Goal: Task Accomplishment & Management: Manage account settings

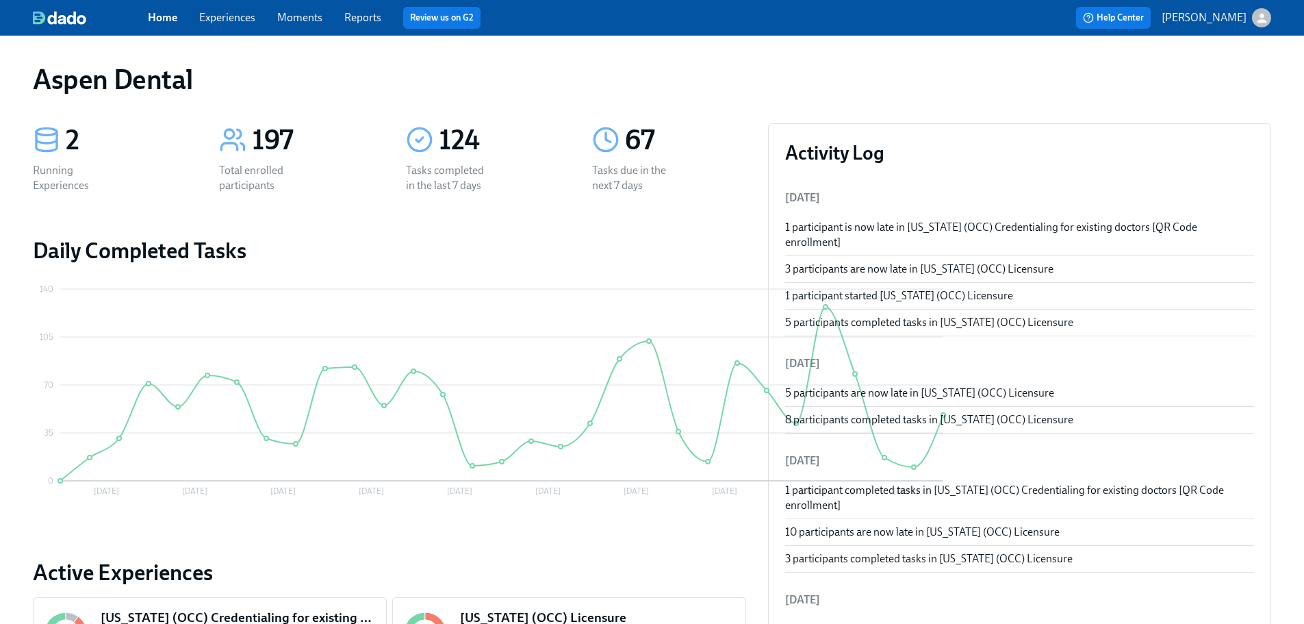
click at [352, 15] on link "Reports" at bounding box center [362, 17] width 37 height 13
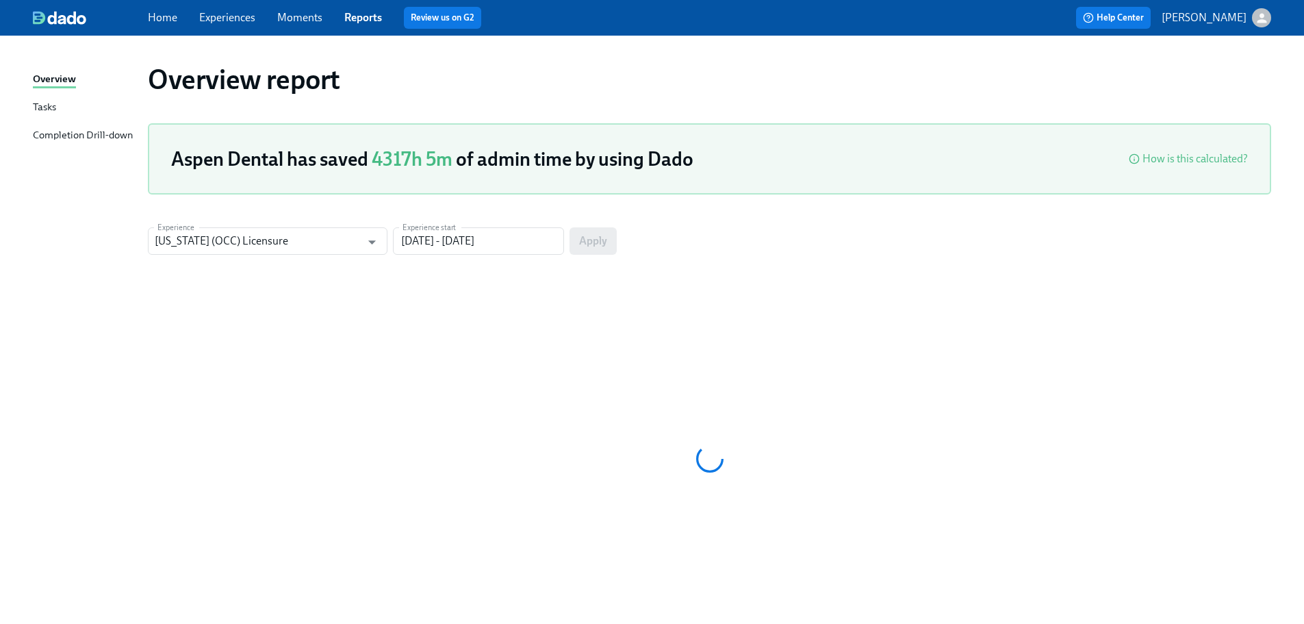
click at [120, 139] on div "Completion Drill-down" at bounding box center [83, 135] width 100 height 17
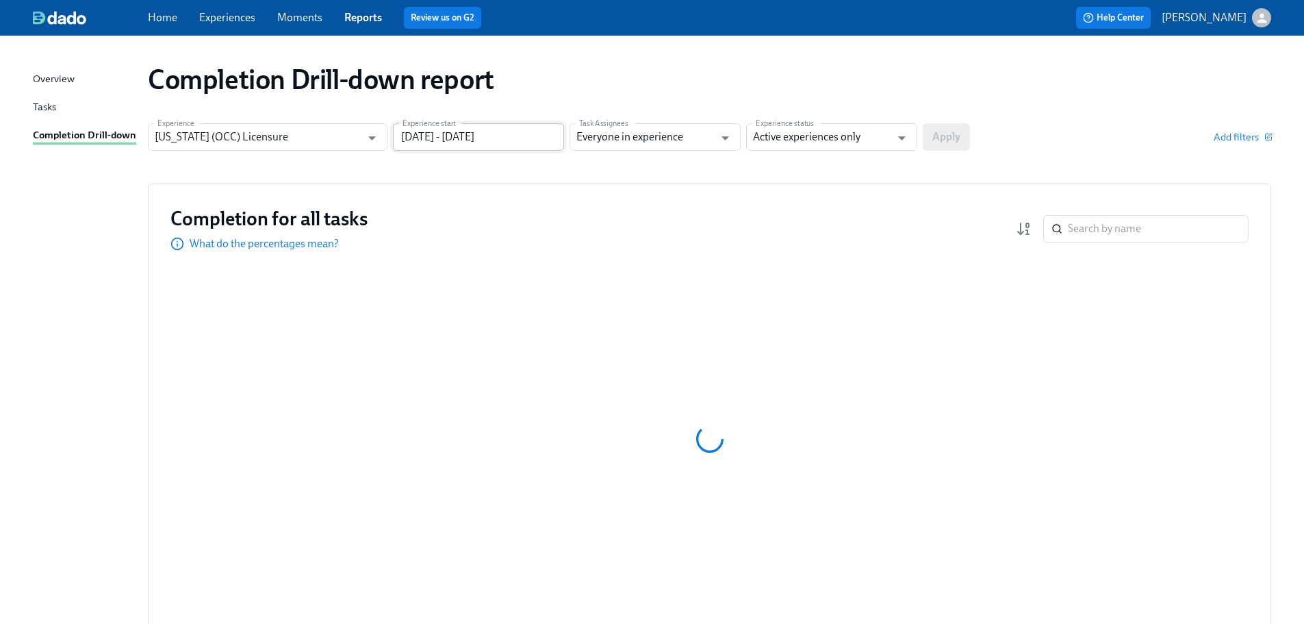
click at [468, 146] on input "[DATE] - [DATE]" at bounding box center [478, 136] width 171 height 27
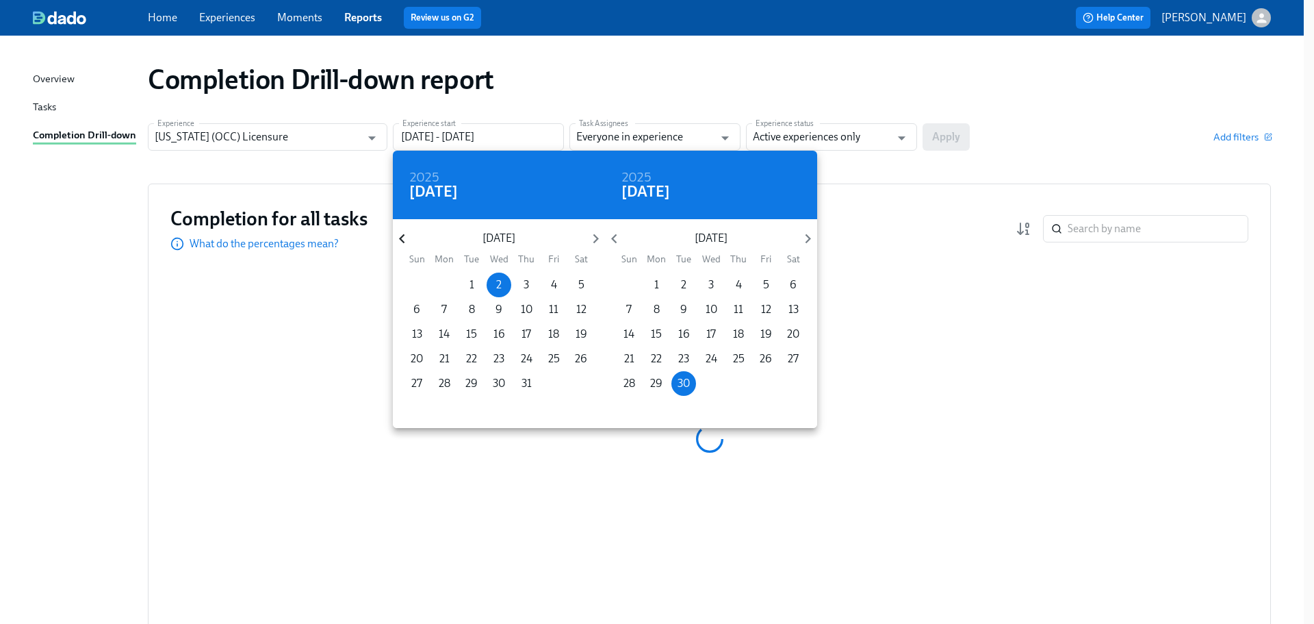
click at [405, 237] on icon "button" at bounding box center [402, 238] width 18 height 18
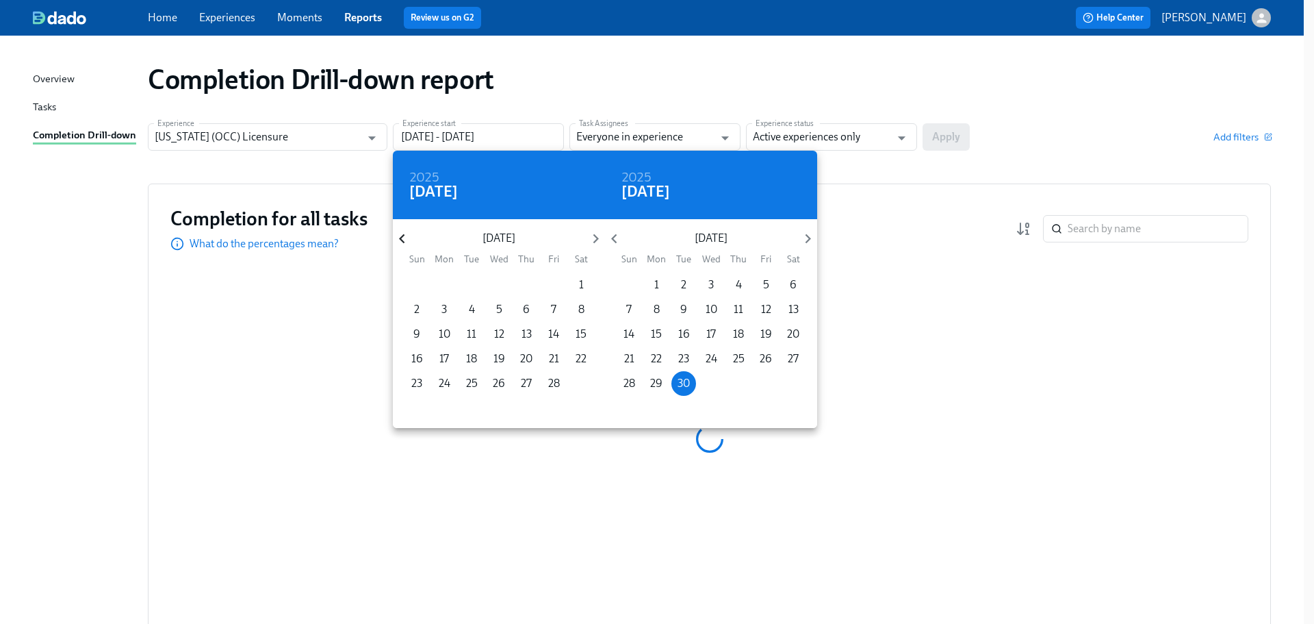
click at [405, 237] on icon "button" at bounding box center [402, 238] width 18 height 18
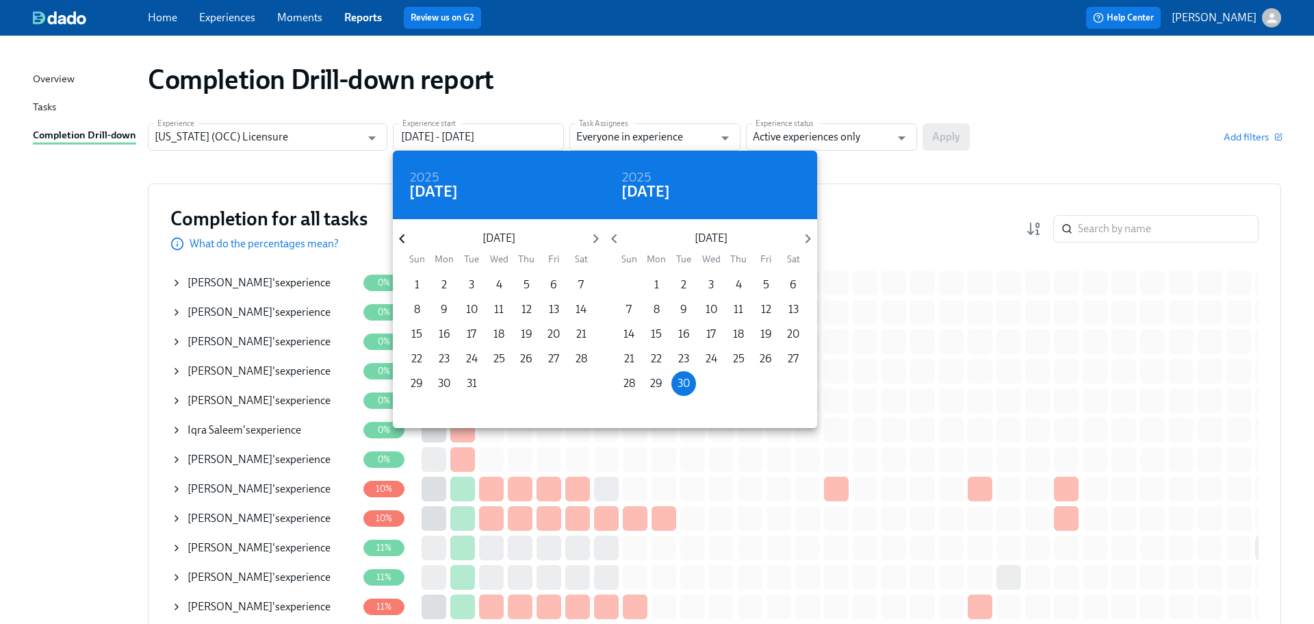
click at [405, 237] on icon "button" at bounding box center [402, 238] width 18 height 18
drag, startPoint x: 526, startPoint y: 284, endPoint x: 539, endPoint y: 283, distance: 13.1
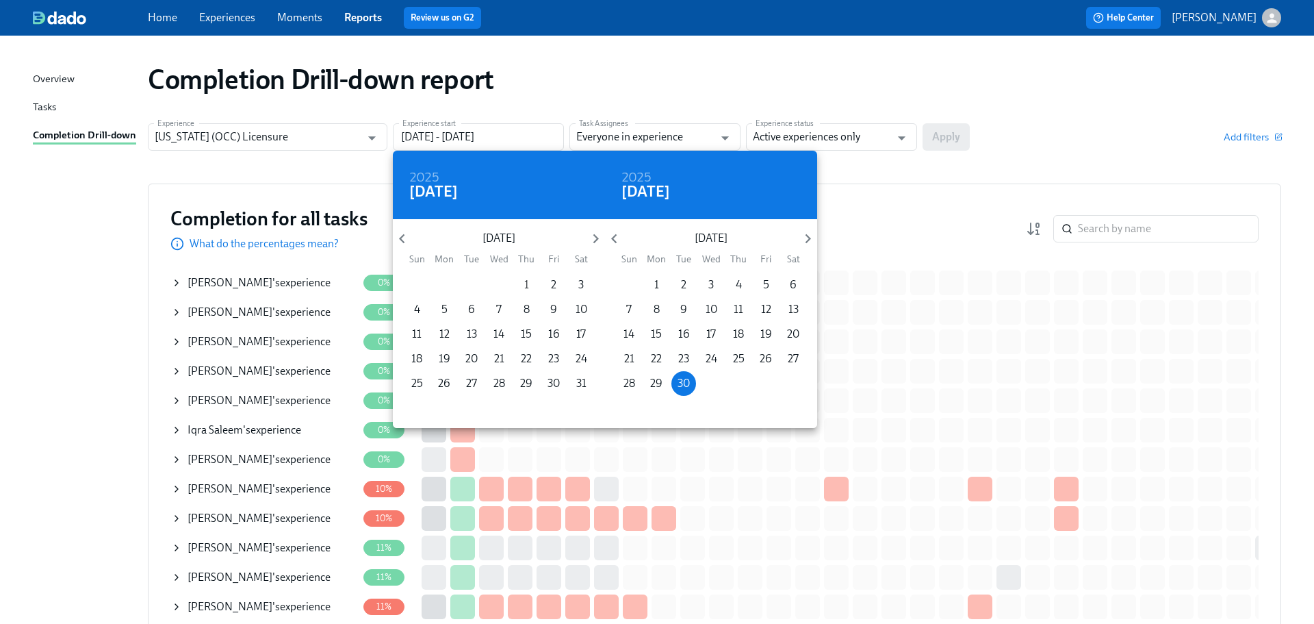
click at [526, 285] on p "1" at bounding box center [526, 284] width 5 height 15
type input "[DATE] - [DATE]"
click at [865, 123] on div at bounding box center [657, 312] width 1314 height 624
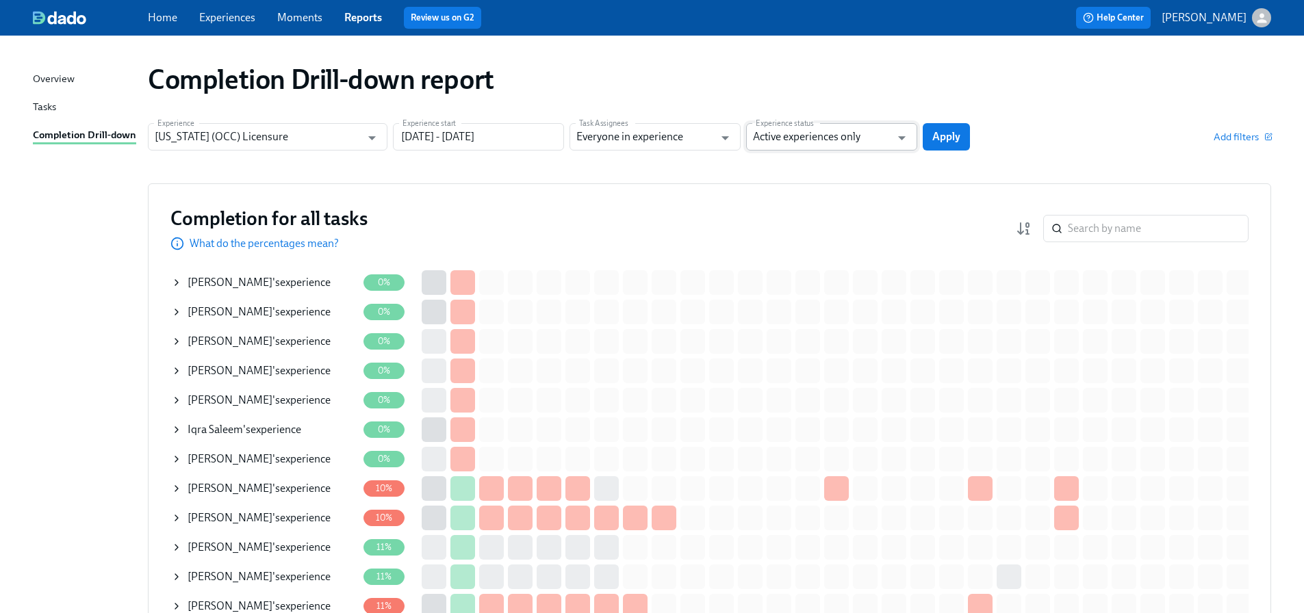
click at [858, 140] on input "Active experiences only" at bounding box center [822, 136] width 138 height 27
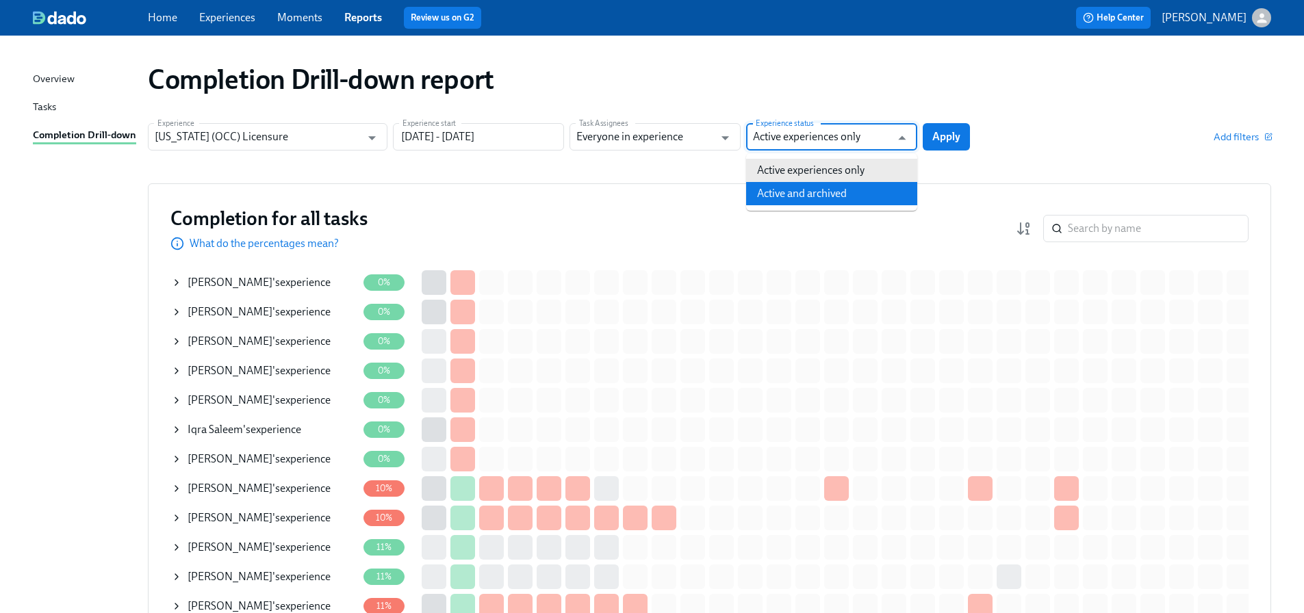
click at [841, 192] on li "Active and archived" at bounding box center [831, 193] width 171 height 23
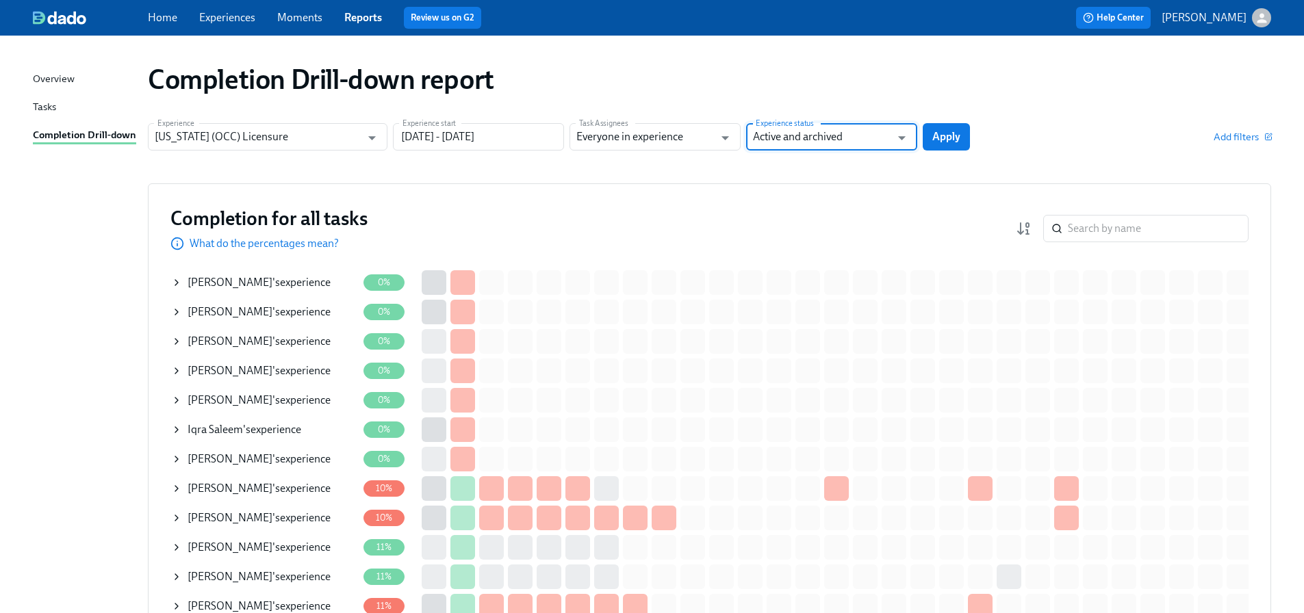
type input "Active and archived"
click at [953, 144] on button "Apply" at bounding box center [946, 136] width 47 height 27
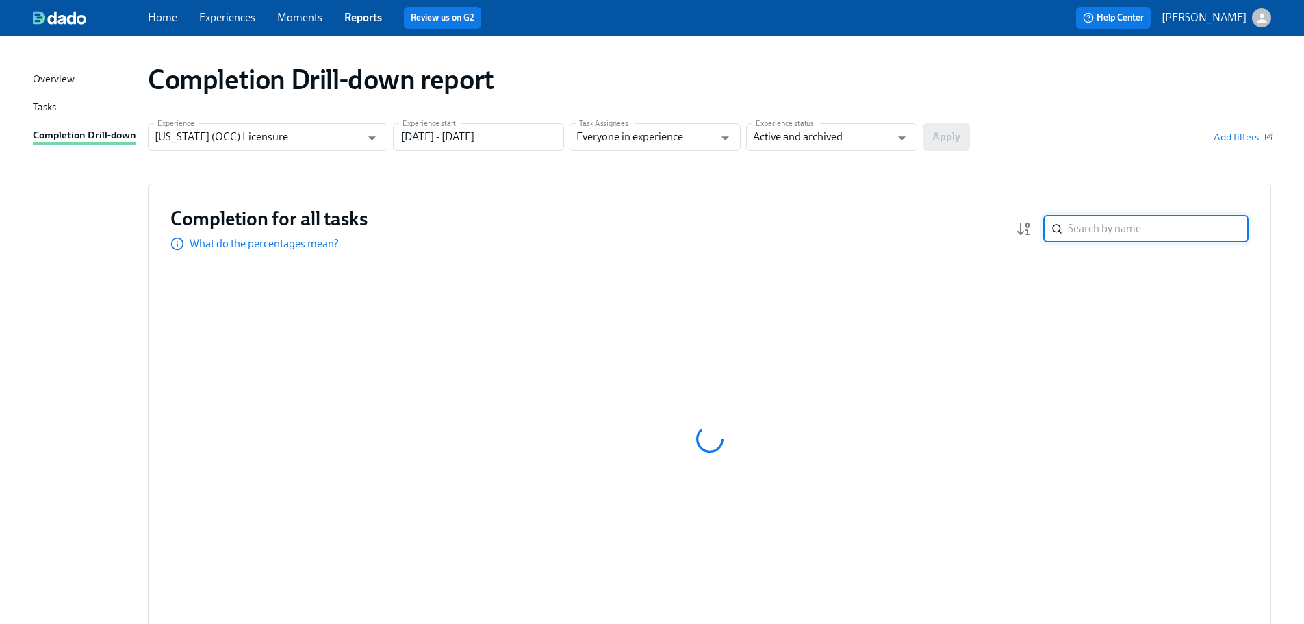
click at [1149, 233] on input "search" at bounding box center [1158, 228] width 181 height 27
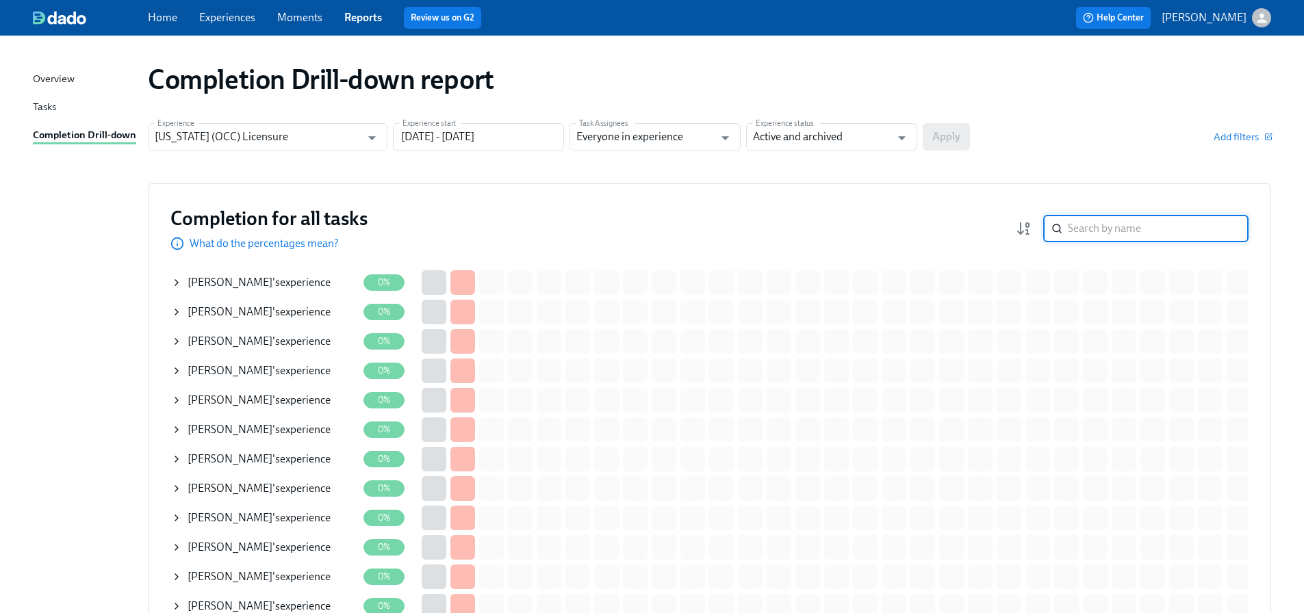
drag, startPoint x: 1149, startPoint y: 233, endPoint x: 1125, endPoint y: 224, distance: 25.6
paste input "[PERSON_NAME]"
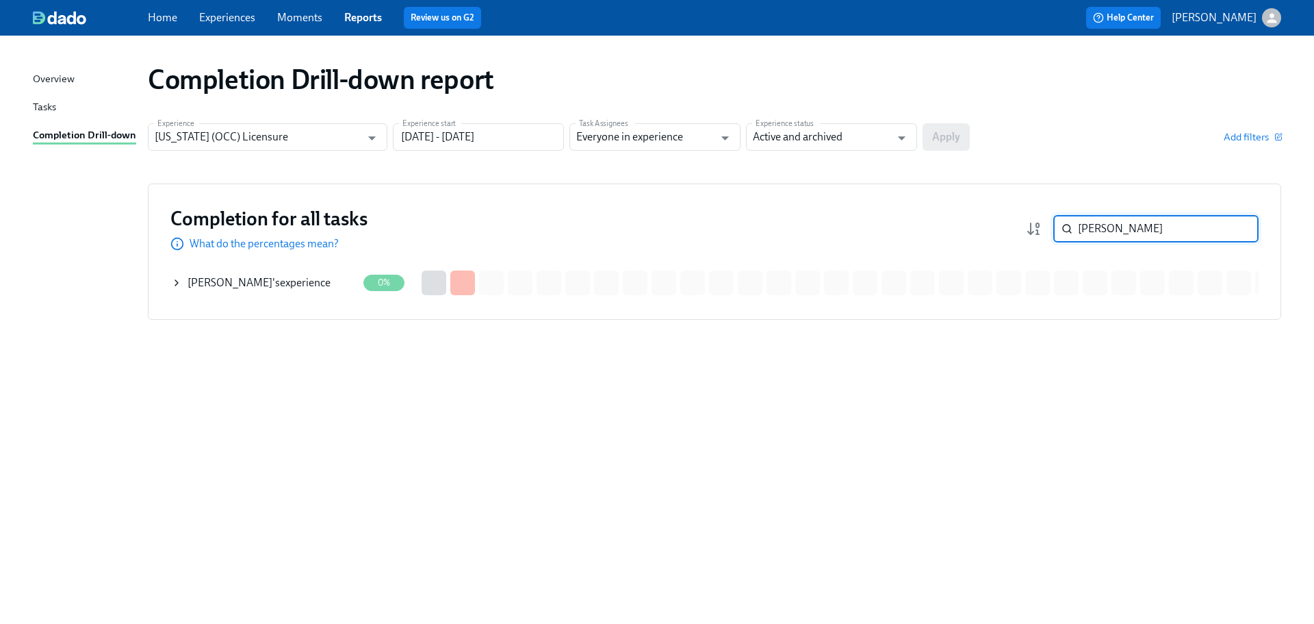
type input "[PERSON_NAME]"
click at [263, 280] on div "[PERSON_NAME] 's experience" at bounding box center [259, 282] width 143 height 15
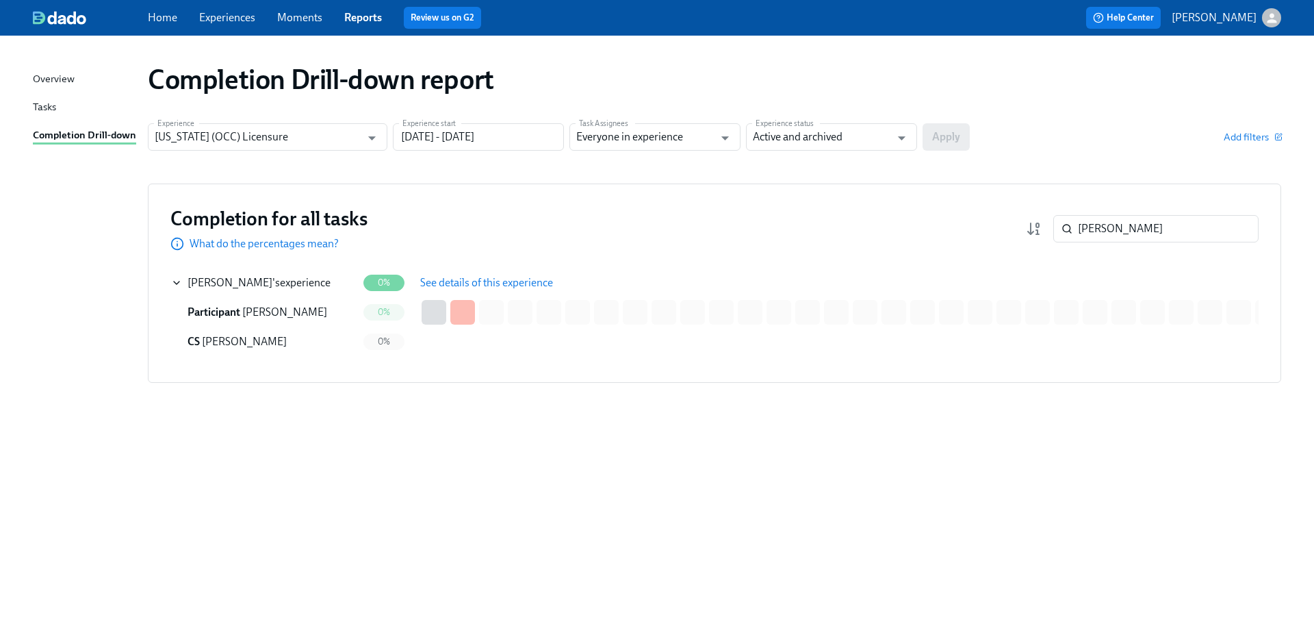
click at [442, 283] on span "See details of this experience" at bounding box center [486, 283] width 133 height 14
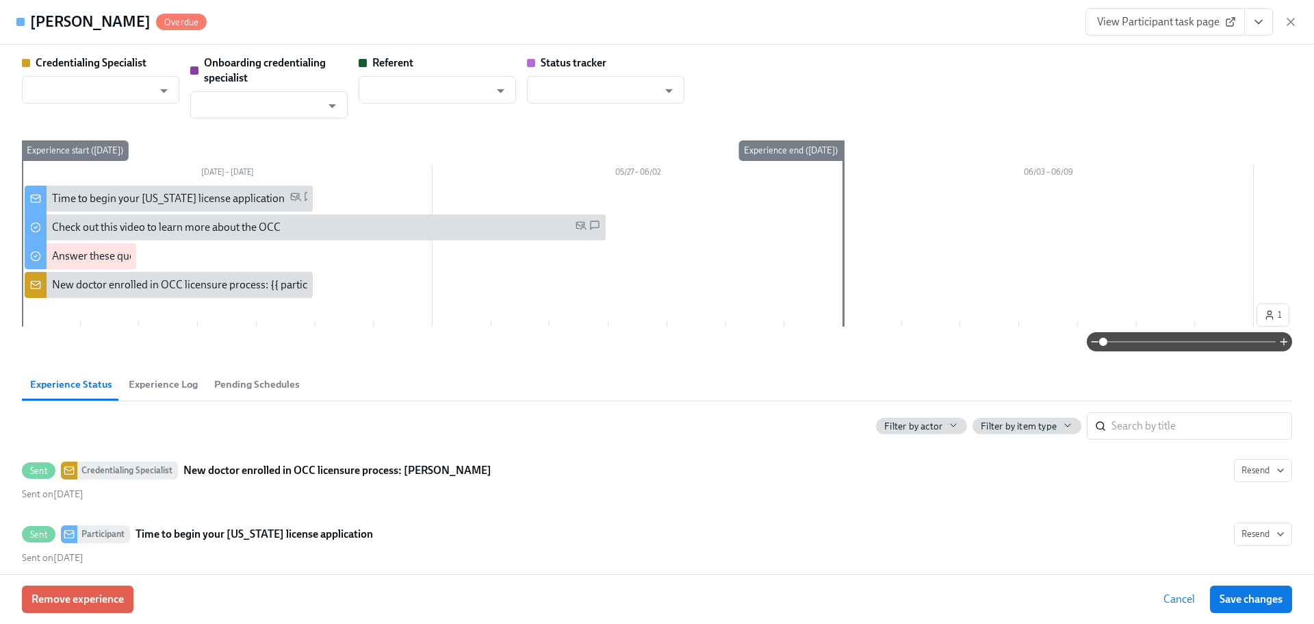
type input "[PERSON_NAME]"
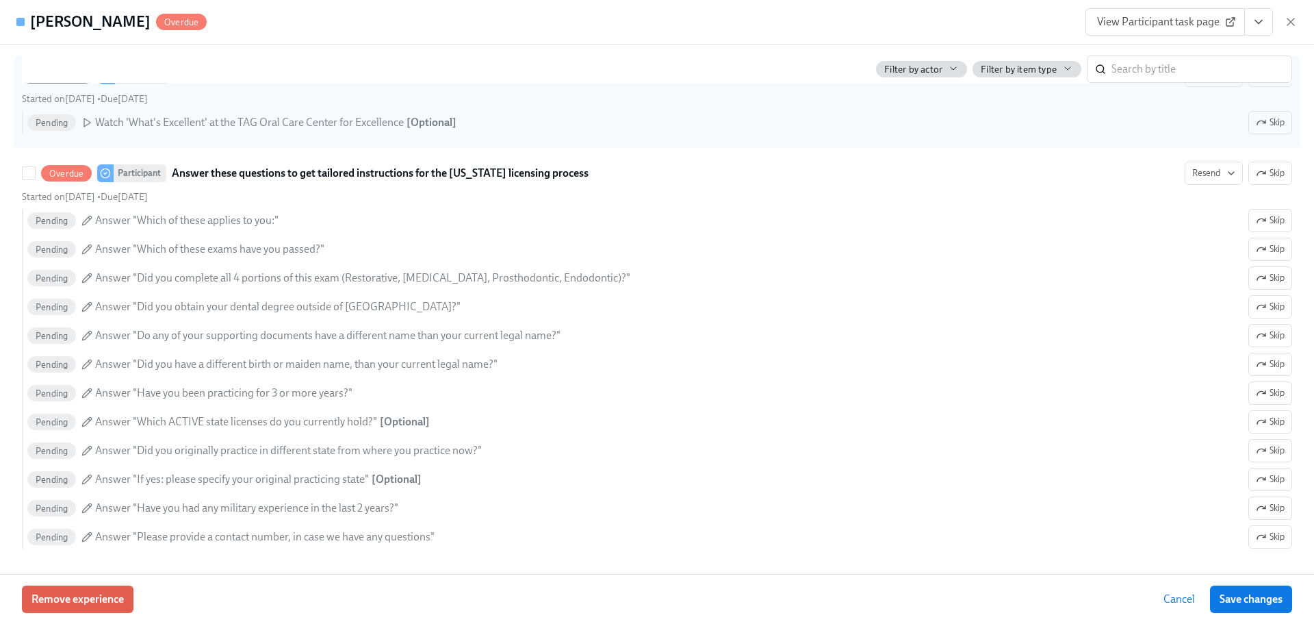
scroll to position [591, 0]
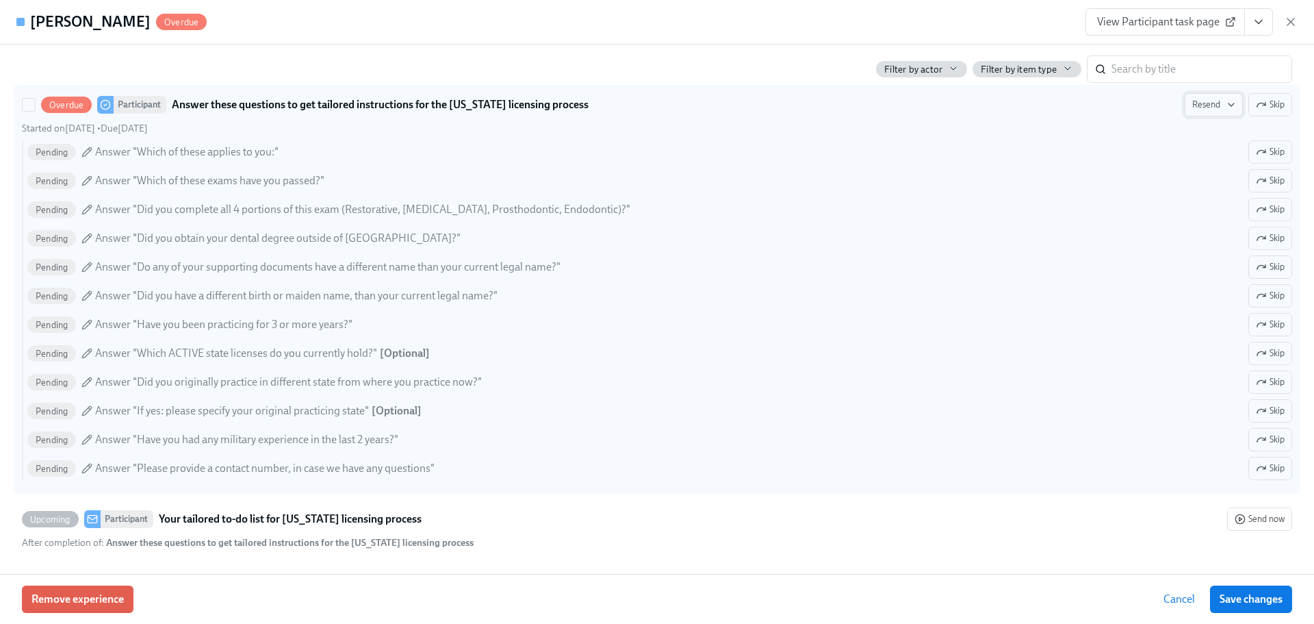
click at [1226, 101] on icon "button" at bounding box center [1231, 104] width 11 height 11
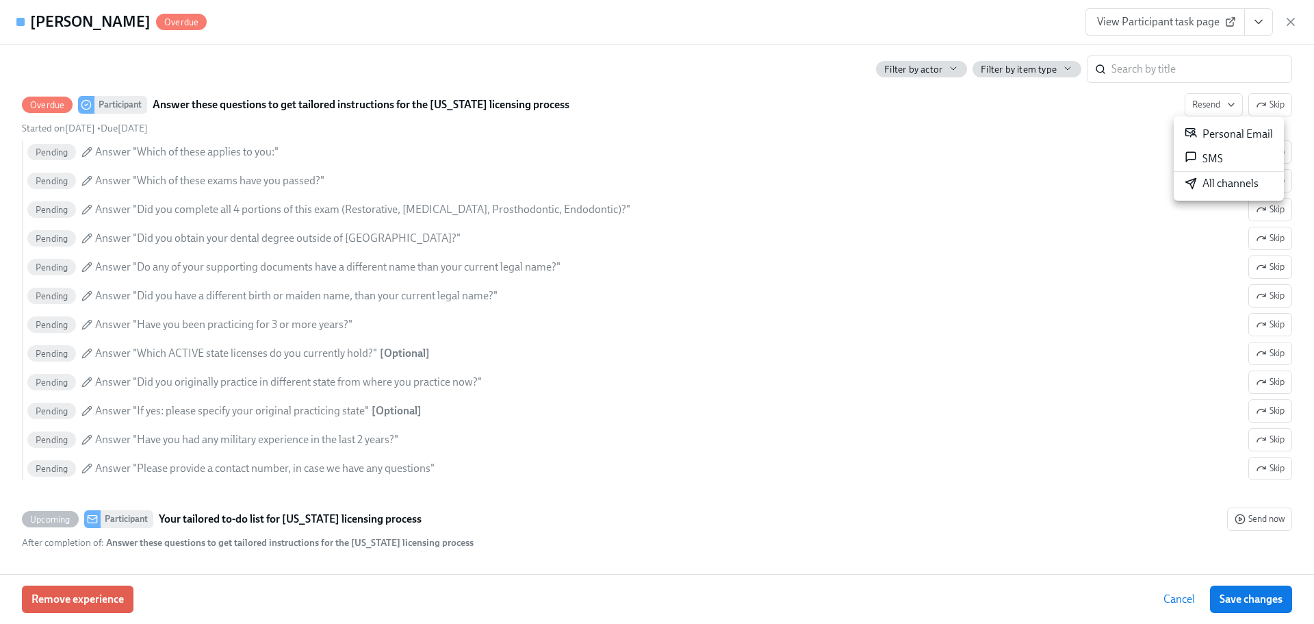
click at [1207, 182] on div "All channels" at bounding box center [1222, 183] width 74 height 15
click at [1293, 23] on icon "button" at bounding box center [1290, 21] width 7 height 7
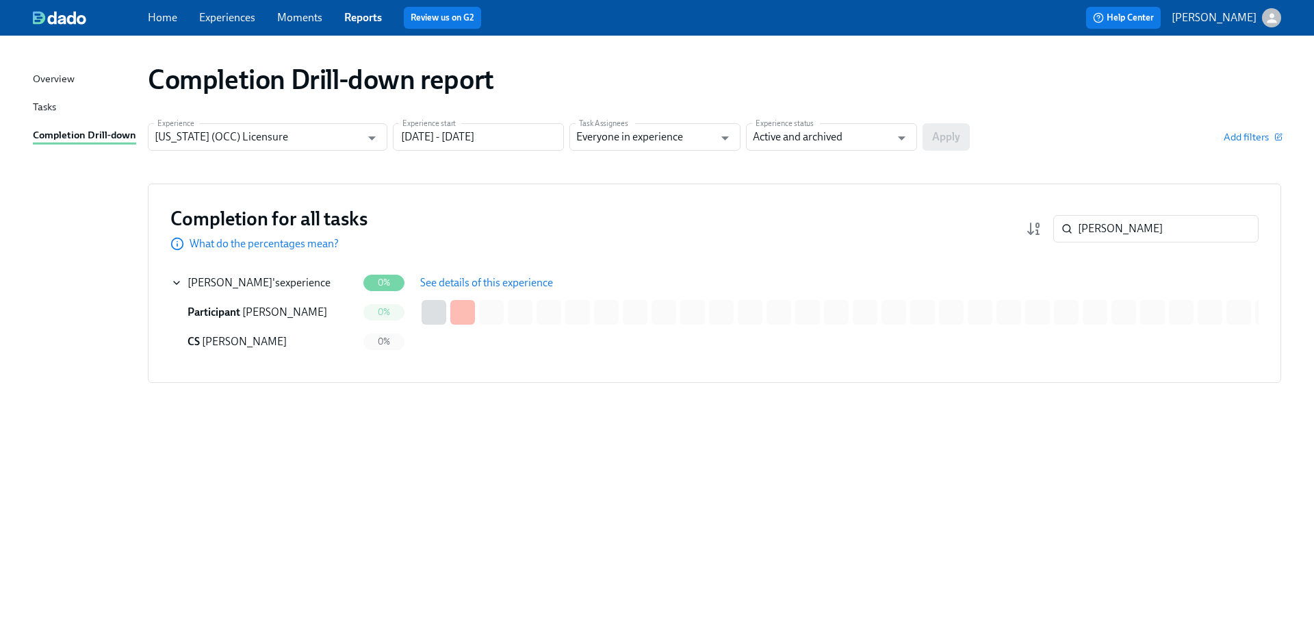
click at [1047, 231] on div "[PERSON_NAME] ​" at bounding box center [1142, 228] width 233 height 27
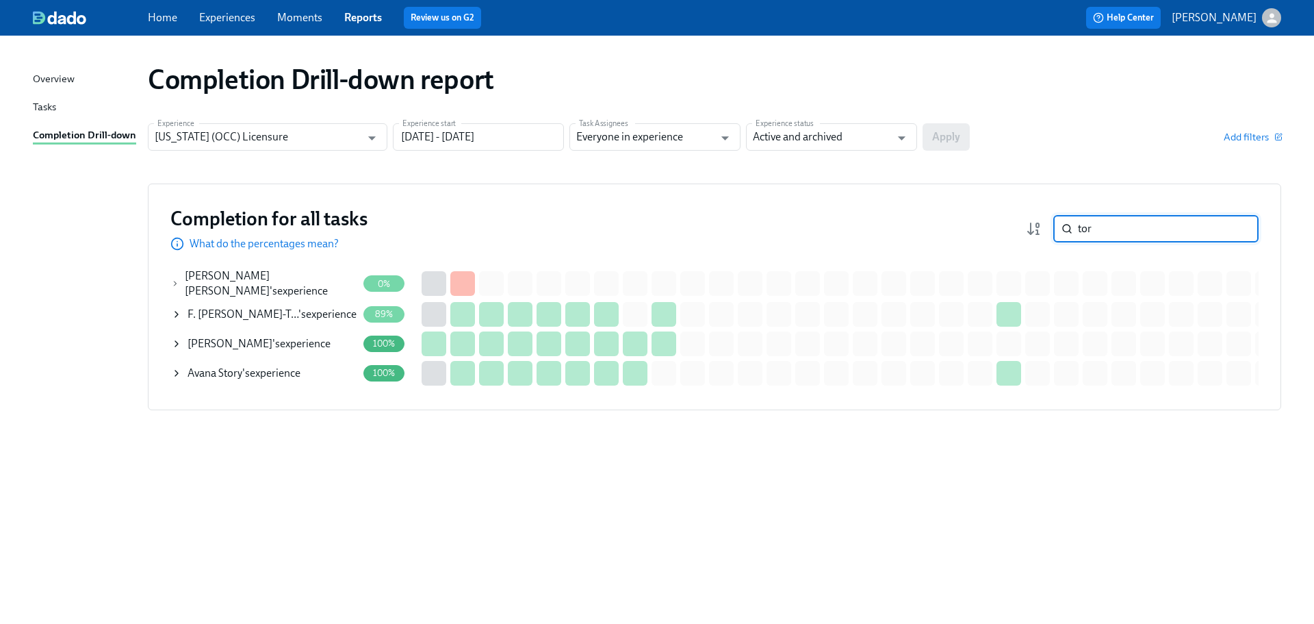
click at [298, 281] on div "[PERSON_NAME] [PERSON_NAME] 's experience" at bounding box center [271, 283] width 172 height 30
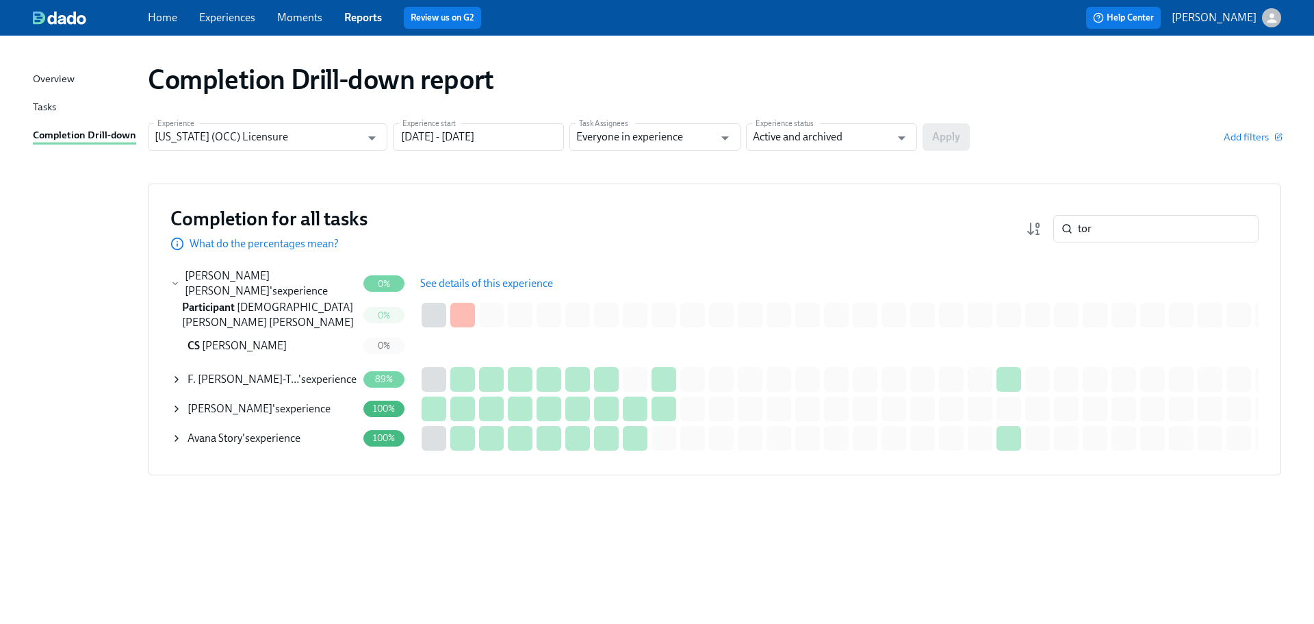
click at [456, 283] on span "See details of this experience" at bounding box center [486, 284] width 133 height 14
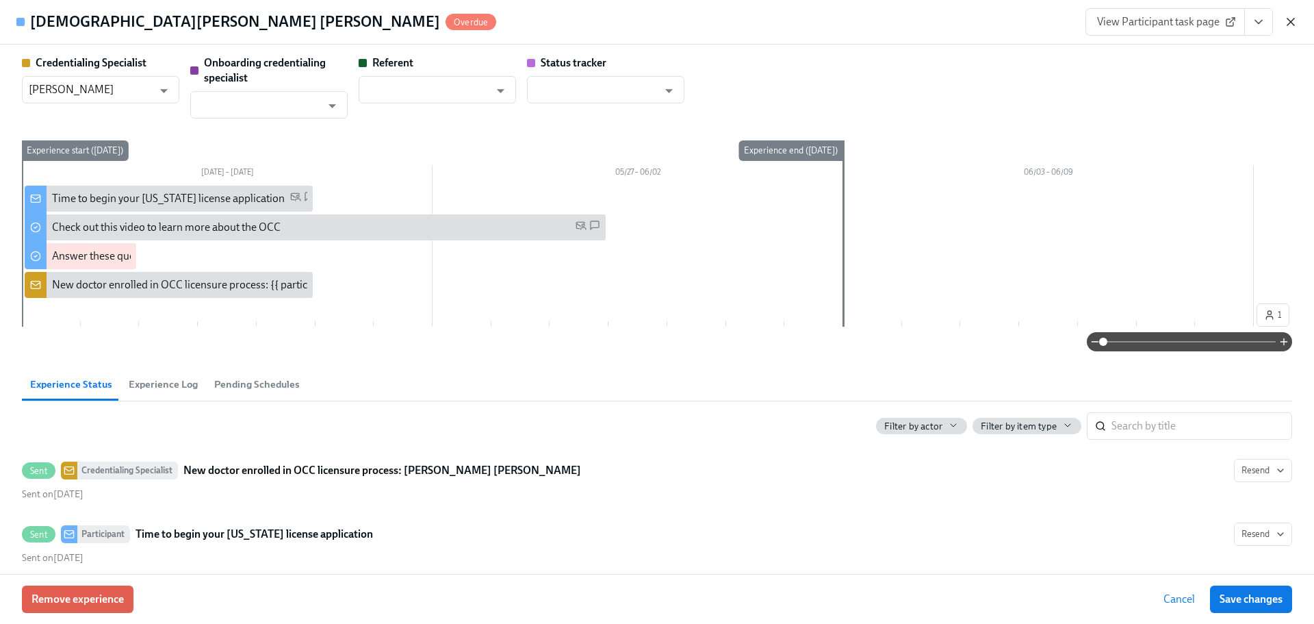
click at [1294, 27] on icon "button" at bounding box center [1291, 22] width 14 height 14
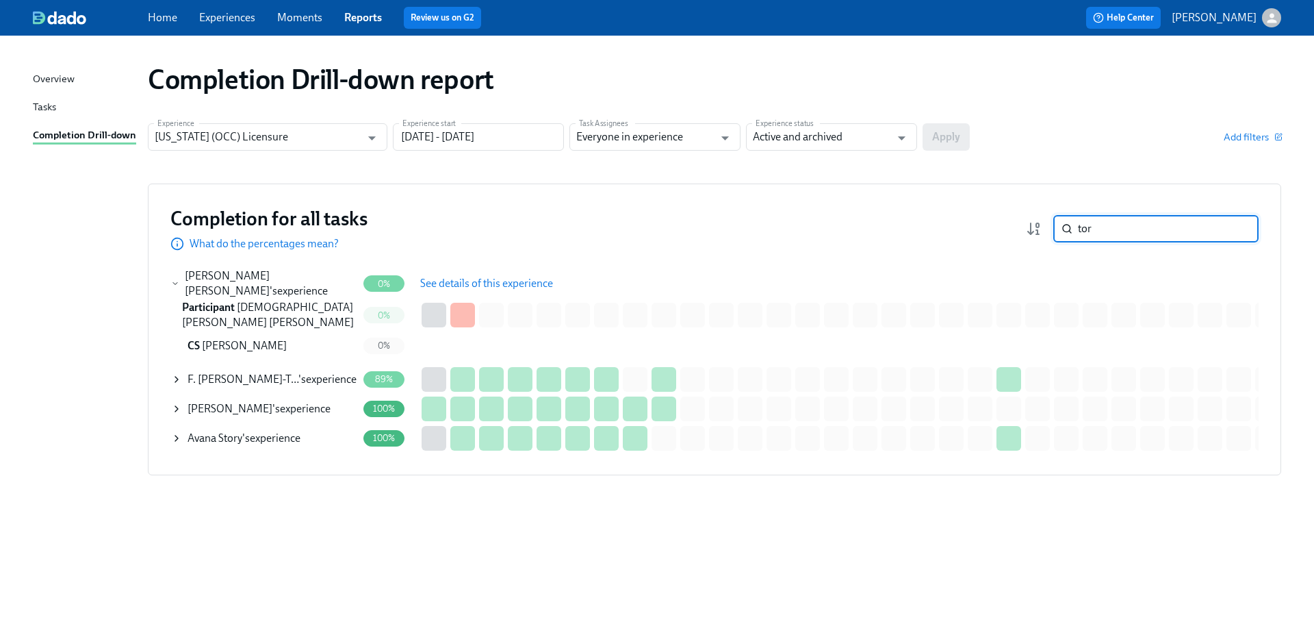
drag, startPoint x: 1083, startPoint y: 234, endPoint x: 1047, endPoint y: 232, distance: 37.0
click at [1047, 232] on div "tor ​" at bounding box center [1142, 228] width 233 height 27
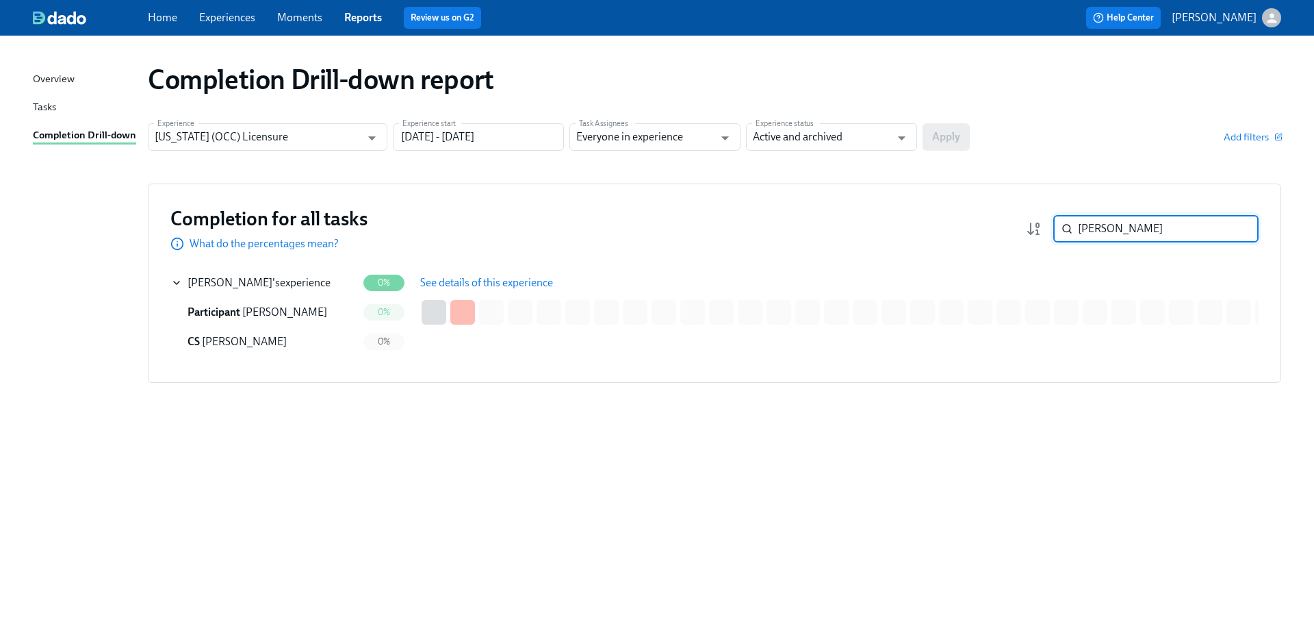
type input "[PERSON_NAME]"
click at [425, 287] on span "See details of this experience" at bounding box center [486, 283] width 133 height 14
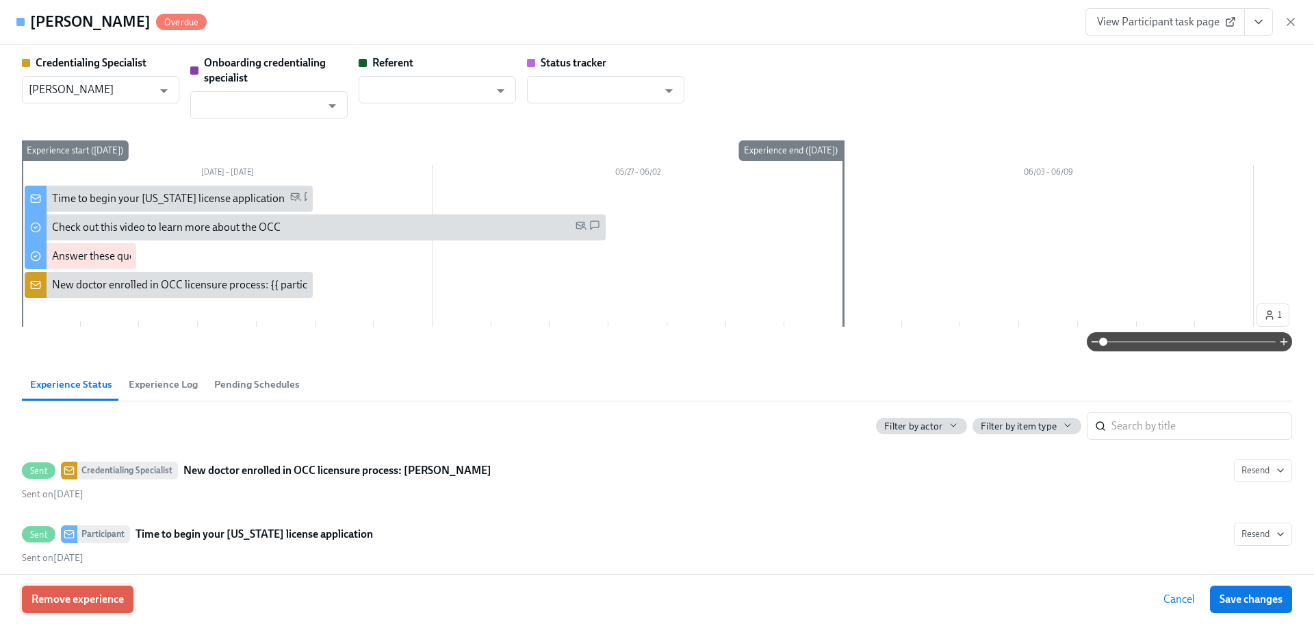
click at [97, 595] on span "Remove experience" at bounding box center [77, 599] width 92 height 14
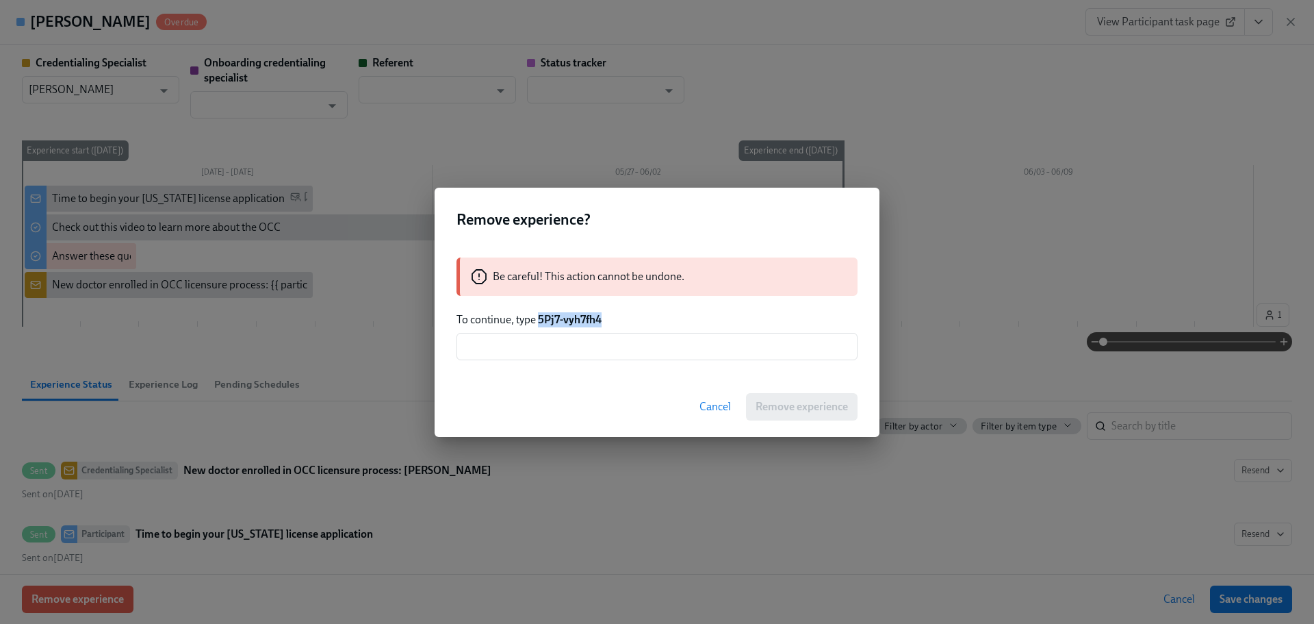
drag, startPoint x: 603, startPoint y: 319, endPoint x: 539, endPoint y: 320, distance: 63.7
click at [539, 320] on p "To continue, type 5Pj7-vyh7fh4" at bounding box center [657, 319] width 401 height 15
copy strong "5Pj7-vyh7fh4"
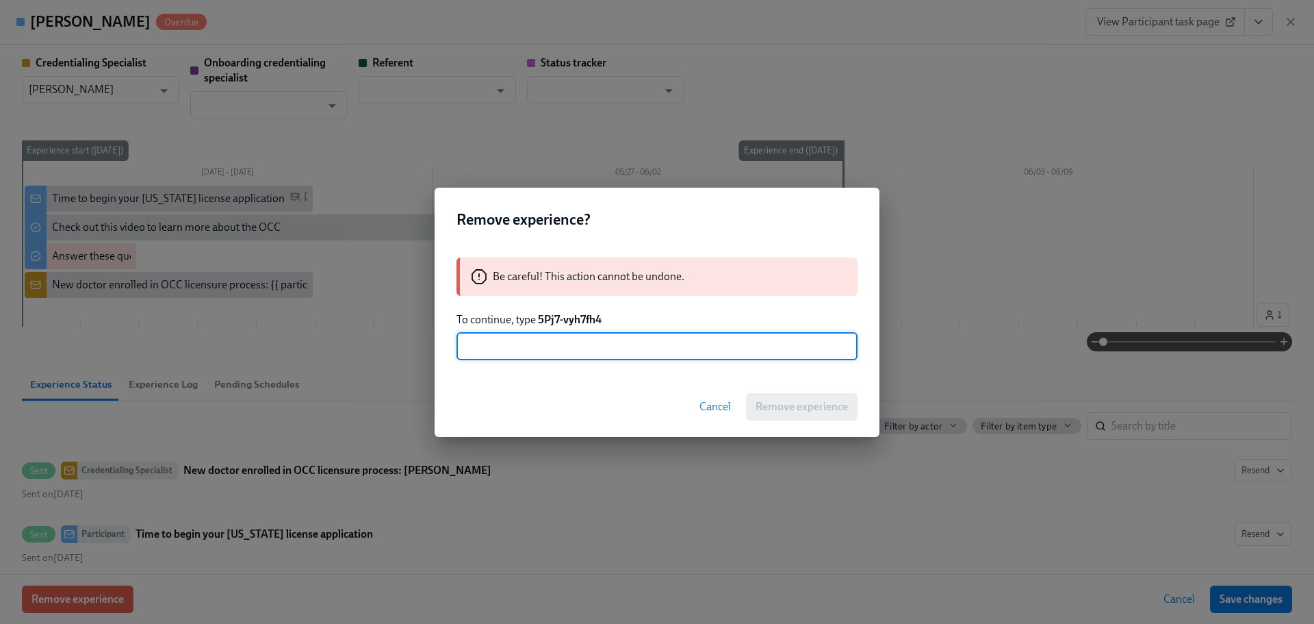
click at [551, 349] on input "text" at bounding box center [657, 346] width 401 height 27
click at [728, 600] on div "Remove experience? Be careful! This action cannot be undone. To continue, type …" at bounding box center [657, 312] width 1314 height 624
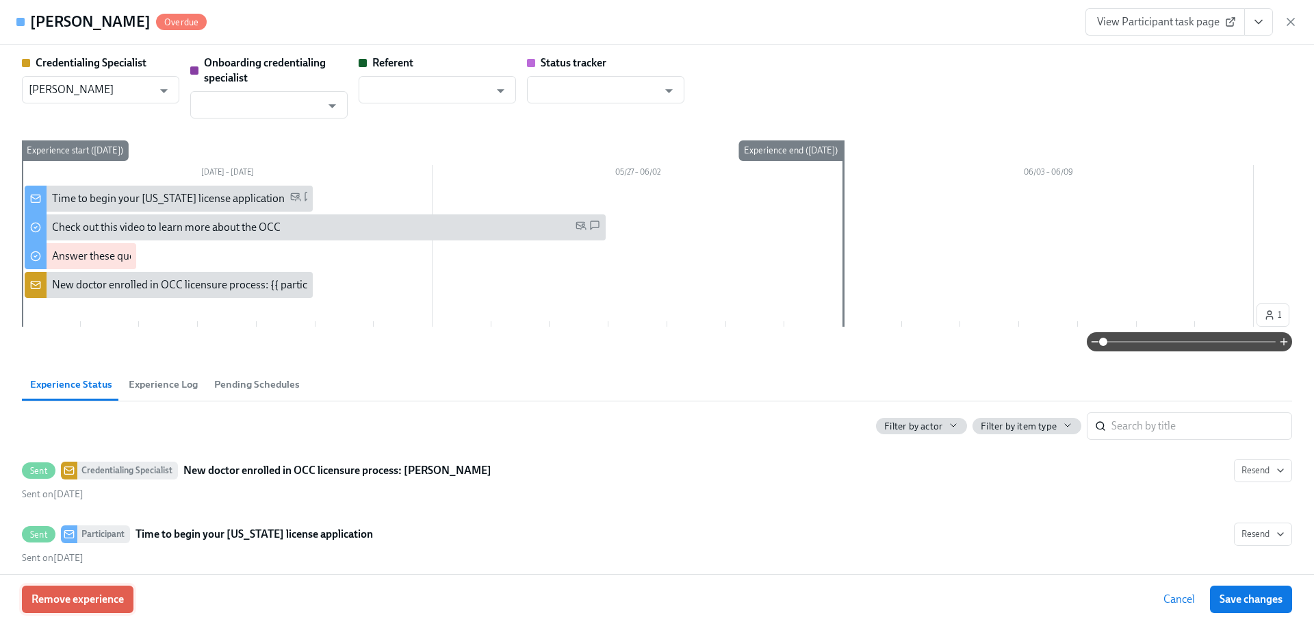
click at [92, 596] on span "Remove experience" at bounding box center [77, 599] width 92 height 14
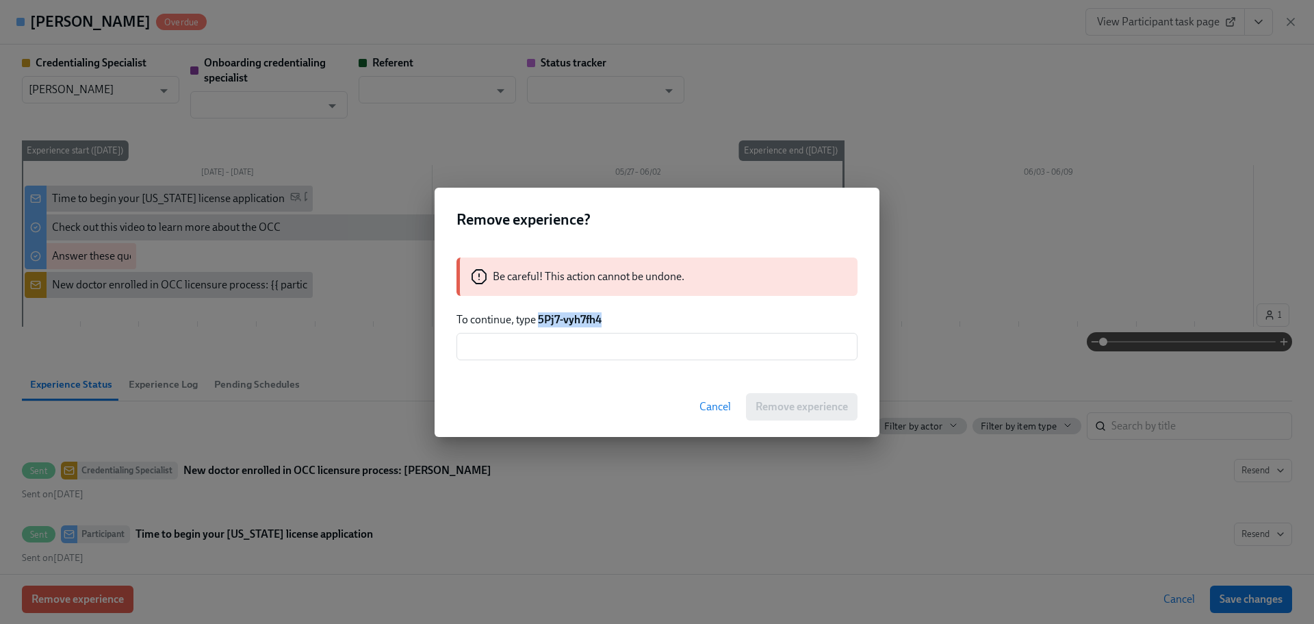
drag, startPoint x: 609, startPoint y: 318, endPoint x: 539, endPoint y: 316, distance: 69.8
click at [539, 316] on p "To continue, type 5Pj7-vyh7fh4" at bounding box center [657, 319] width 401 height 15
copy strong "5Pj7-vyh7fh4"
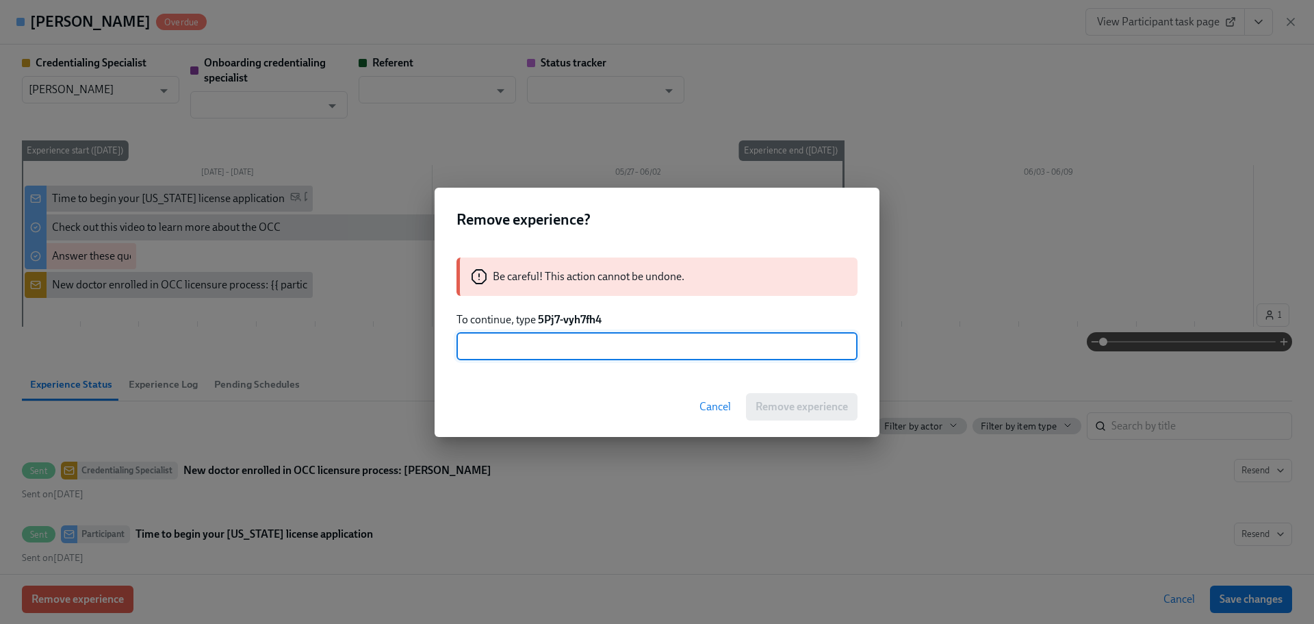
click at [540, 348] on input "text" at bounding box center [657, 346] width 401 height 27
paste input "5Pj7-vyh7fh4"
type input "5Pj7-vyh7fh4"
click at [786, 405] on span "Remove experience" at bounding box center [802, 407] width 92 height 14
